Goal: Transaction & Acquisition: Purchase product/service

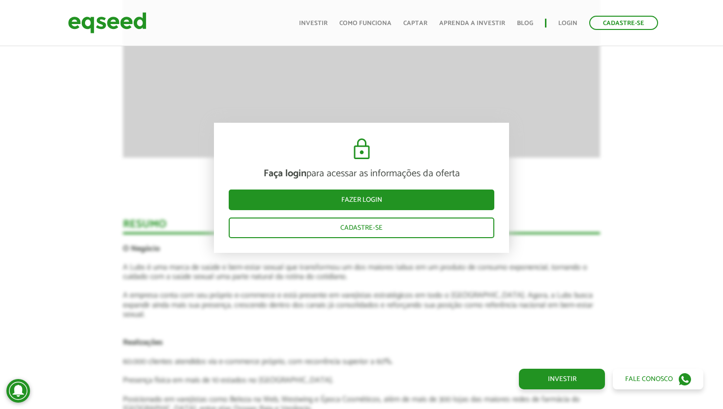
scroll to position [1082, 0]
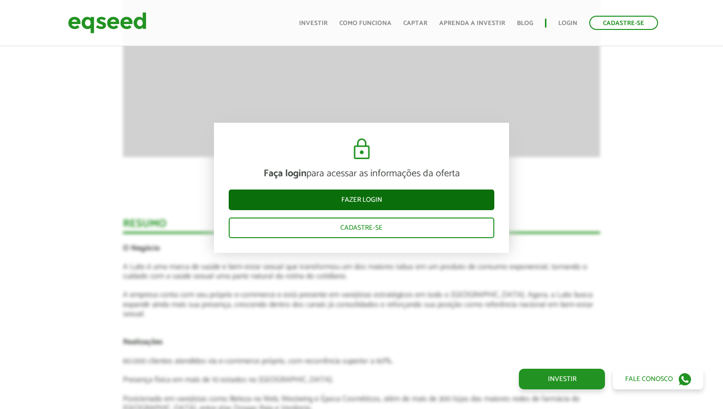
click at [348, 202] on link "Fazer login" at bounding box center [361, 200] width 265 height 21
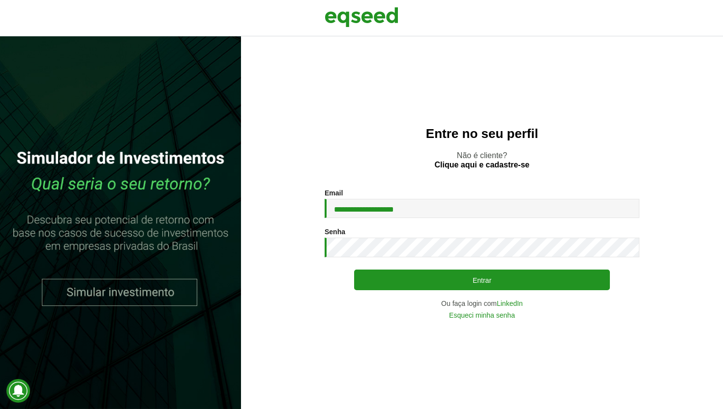
type input "**********"
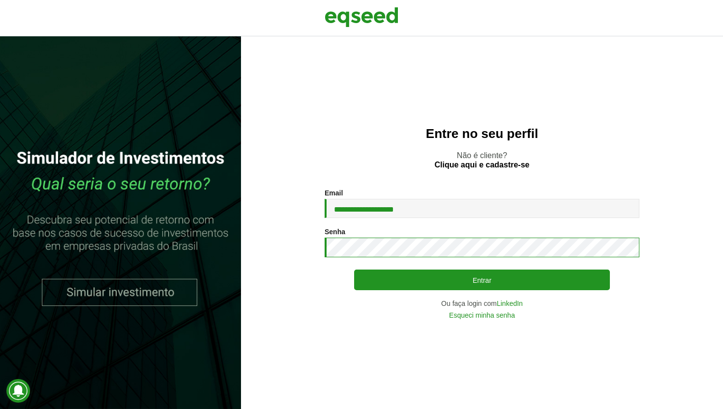
click at [482, 280] on button "Entrar" at bounding box center [482, 280] width 256 height 21
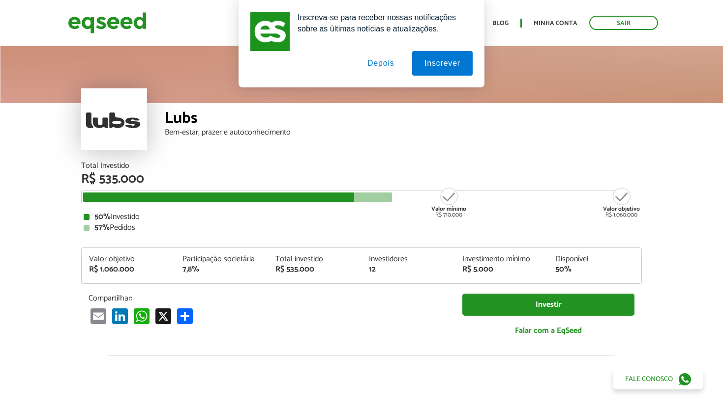
click at [375, 60] on button "Depois" at bounding box center [381, 63] width 52 height 25
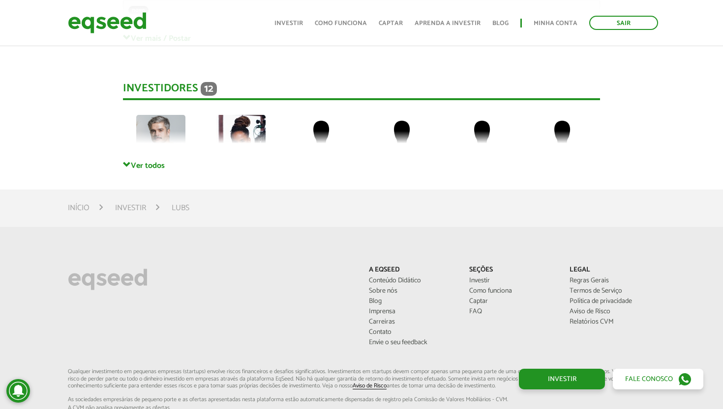
scroll to position [2218, 0]
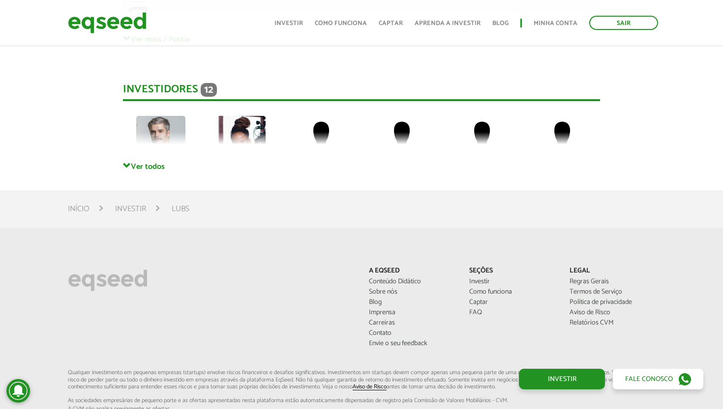
click at [142, 162] on link "Ver todos" at bounding box center [361, 166] width 477 height 9
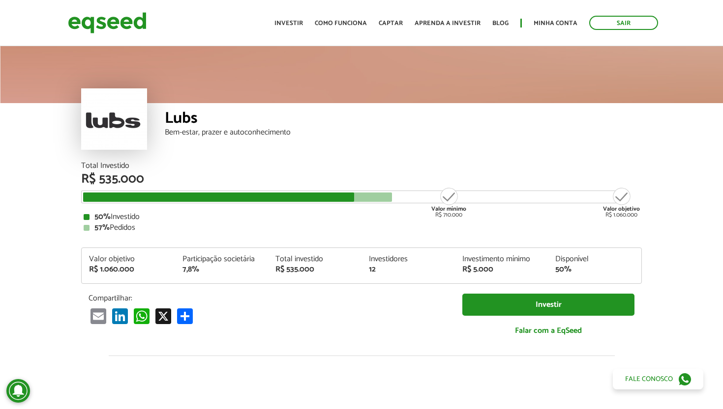
scroll to position [0, 0]
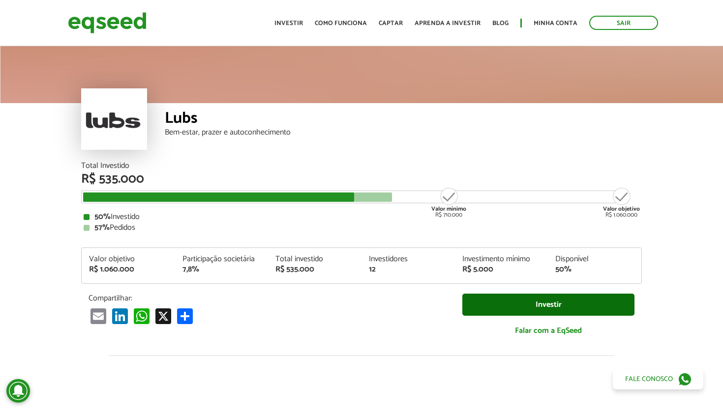
click at [505, 301] on link "Investir" at bounding box center [548, 305] width 172 height 22
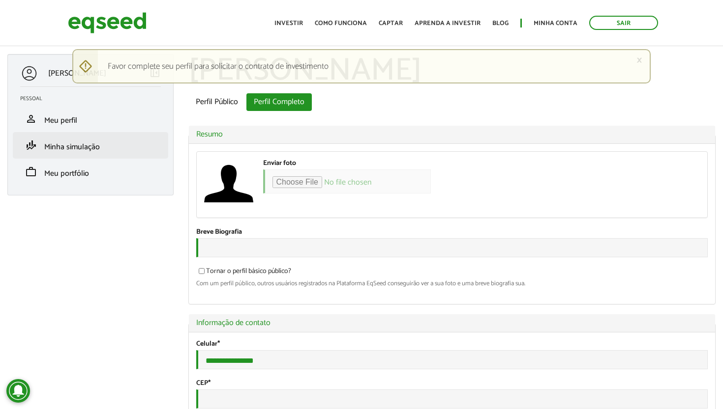
click at [62, 146] on span "Minha simulação" at bounding box center [72, 147] width 56 height 13
